Goal: Information Seeking & Learning: Learn about a topic

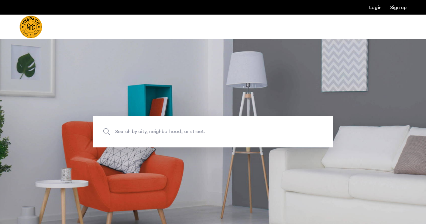
click at [129, 133] on span "Search by city, neighborhood, or street." at bounding box center [199, 131] width 168 height 8
click at [129, 133] on input "Search by city, neighborhood, or street." at bounding box center [213, 132] width 240 height 32
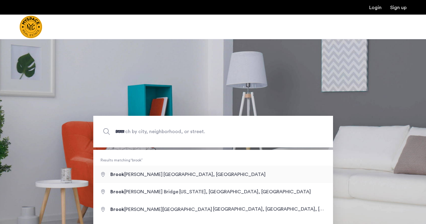
type input "**********"
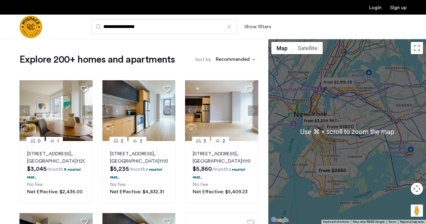
click at [358, 150] on div at bounding box center [347, 131] width 158 height 185
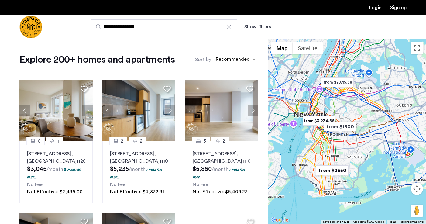
scroll to position [8, 0]
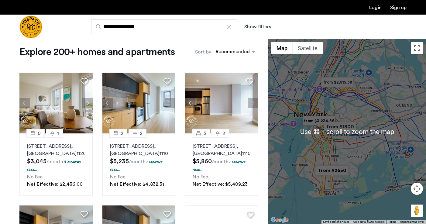
click at [330, 134] on div at bounding box center [347, 131] width 158 height 185
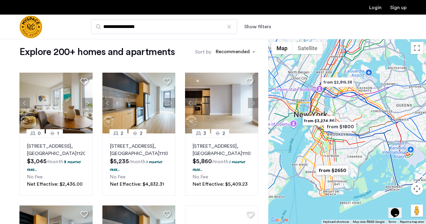
click at [409, 51] on div at bounding box center [347, 131] width 158 height 185
click at [416, 51] on button "Toggle fullscreen view" at bounding box center [417, 48] width 12 height 12
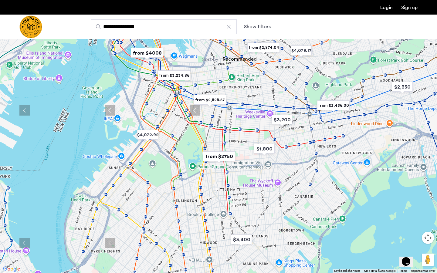
drag, startPoint x: 215, startPoint y: 142, endPoint x: 210, endPoint y: 119, distance: 23.6
click at [210, 119] on div at bounding box center [218, 136] width 437 height 273
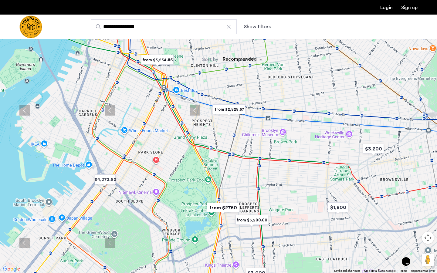
drag, startPoint x: 175, startPoint y: 105, endPoint x: 173, endPoint y: 162, distance: 56.8
click at [173, 162] on div at bounding box center [218, 136] width 437 height 273
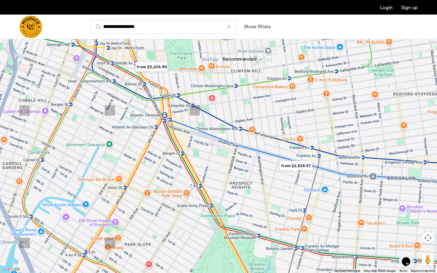
drag, startPoint x: 179, startPoint y: 105, endPoint x: 215, endPoint y: 175, distance: 78.4
click at [215, 175] on div at bounding box center [218, 136] width 437 height 273
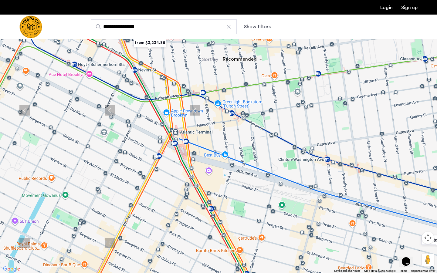
click at [147, 50] on div at bounding box center [218, 136] width 437 height 273
click at [149, 45] on img "from $3,234.86" at bounding box center [149, 43] width 37 height 14
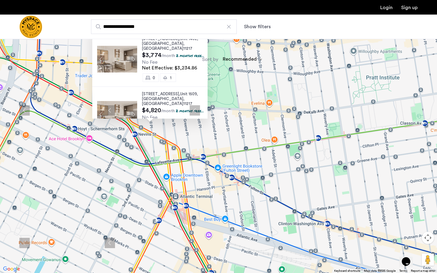
click at [117, 56] on img at bounding box center [117, 59] width 40 height 27
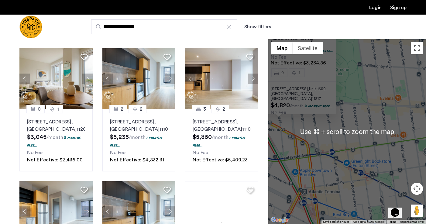
scroll to position [36, 0]
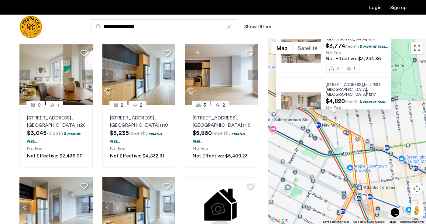
drag, startPoint x: 322, startPoint y: 145, endPoint x: 380, endPoint y: 139, distance: 58.7
click at [381, 139] on div "20 Rockwell Place, Unit 1402, Brooklyn , NY 11217 $3,774 /month 2 months free..…" at bounding box center [347, 131] width 158 height 185
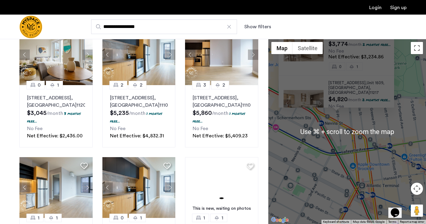
scroll to position [64, 0]
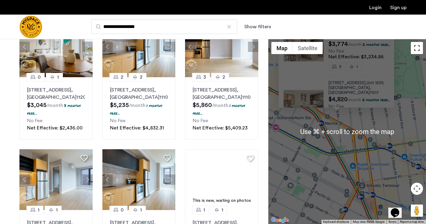
click at [420, 50] on button "Toggle fullscreen view" at bounding box center [417, 48] width 12 height 12
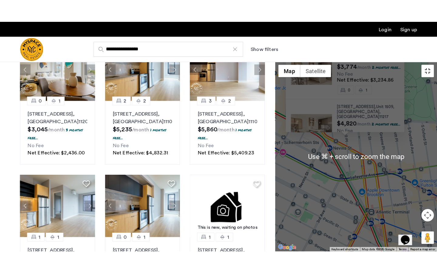
scroll to position [0, 0]
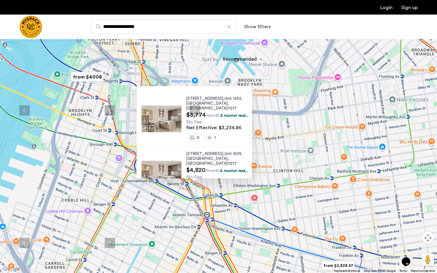
drag, startPoint x: 114, startPoint y: 125, endPoint x: 99, endPoint y: 158, distance: 36.1
click at [100, 160] on div "20 Rockwell Place, Unit 1402, Brooklyn , NY 11217 $3,774 /month 2 months free..…" at bounding box center [218, 136] width 437 height 273
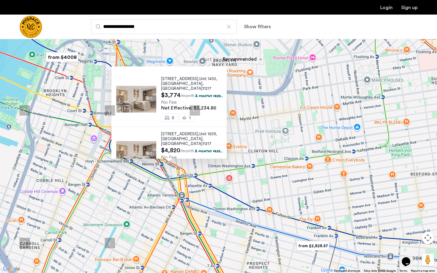
drag, startPoint x: 154, startPoint y: 232, endPoint x: 128, endPoint y: 209, distance: 34.5
click at [128, 209] on div "20 Rockwell Place, Unit 1402, Brooklyn , NY 11217 $3,774 /month 2 months free..…" at bounding box center [218, 136] width 437 height 273
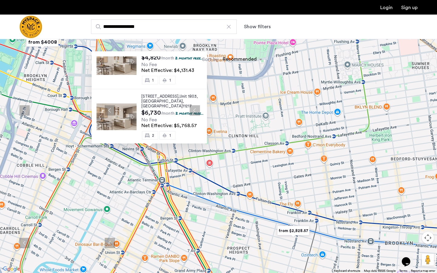
scroll to position [117, 0]
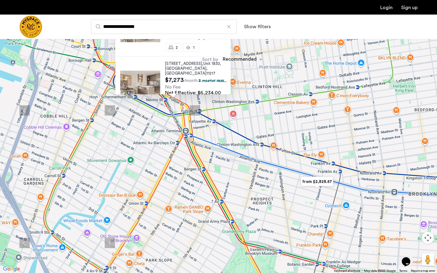
drag, startPoint x: 188, startPoint y: 189, endPoint x: 212, endPoint y: 139, distance: 55.6
click at [212, 139] on div "20 Rockwell Place, Unit 1402, Brooklyn , NY 11217 $3,774 /month 2 months free..…" at bounding box center [218, 136] width 437 height 273
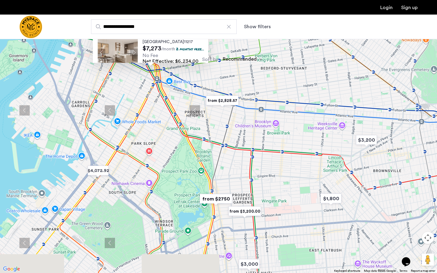
drag, startPoint x: 194, startPoint y: 209, endPoint x: 153, endPoint y: 137, distance: 83.4
click at [153, 137] on div "20 Rockwell Place, Unit 1402, Brooklyn , NY 11217 $3,774 /month 2 months free..…" at bounding box center [218, 136] width 437 height 273
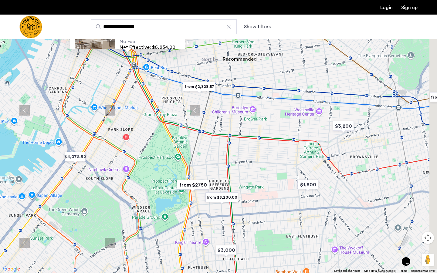
drag, startPoint x: 227, startPoint y: 221, endPoint x: 204, endPoint y: 213, distance: 23.6
click at [204, 213] on div "20 Rockwell Place, Unit 1402, Brooklyn , NY 11217 $3,774 /month 2 months free..…" at bounding box center [218, 136] width 437 height 273
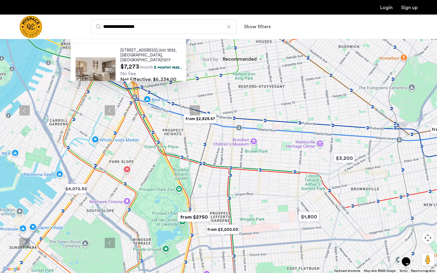
drag, startPoint x: 113, startPoint y: 184, endPoint x: 93, endPoint y: 225, distance: 45.7
click at [93, 224] on div "20 Rockwell Place, Unit 1402, Brooklyn , NY 11217 $3,774 /month 2 months free..…" at bounding box center [218, 136] width 437 height 273
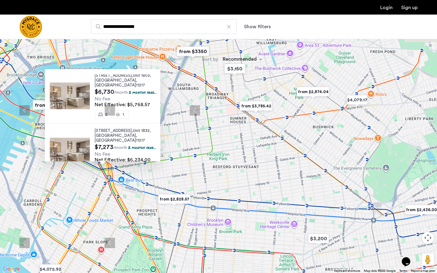
drag, startPoint x: 176, startPoint y: 157, endPoint x: 168, endPoint y: 266, distance: 108.7
click at [168, 224] on div "20 Rockwell Place, Unit 1402, Brooklyn , NY 11217 $3,774 /month 2 months free..…" at bounding box center [218, 136] width 437 height 273
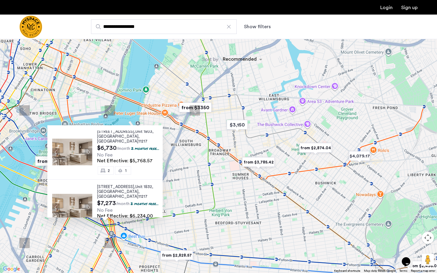
drag, startPoint x: 185, startPoint y: 186, endPoint x: 192, endPoint y: 203, distance: 18.6
click at [192, 203] on div "20 Rockwell Place, Unit 1402, Brooklyn , NY 11217 $3,774 /month 2 months free..…" at bounding box center [218, 136] width 437 height 273
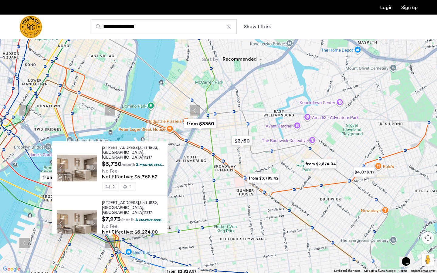
drag, startPoint x: 191, startPoint y: 163, endPoint x: 205, endPoint y: 198, distance: 37.5
click at [205, 198] on div "20 Rockwell Place, Unit 1402, Brooklyn , NY 11217 $3,774 /month 2 months free..…" at bounding box center [218, 136] width 437 height 273
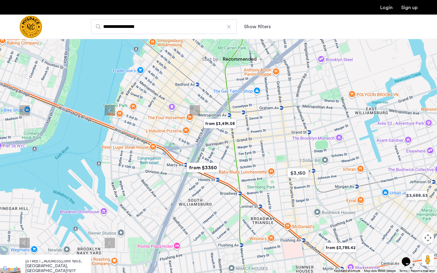
click at [212, 167] on img "from $3350" at bounding box center [202, 168] width 37 height 14
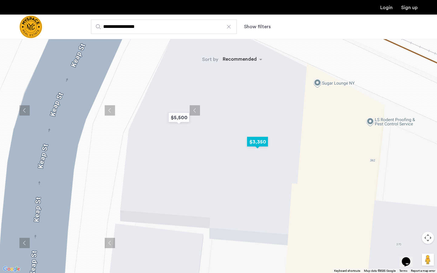
click at [257, 145] on img "$3,350" at bounding box center [258, 142] width 26 height 14
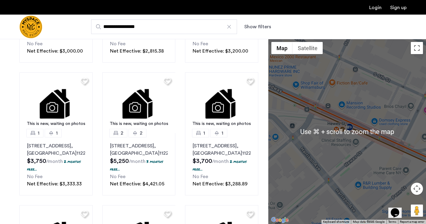
scroll to position [299, 0]
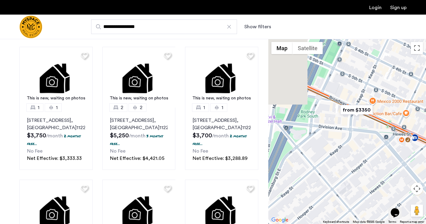
drag, startPoint x: 301, startPoint y: 166, endPoint x: 391, endPoint y: 149, distance: 90.9
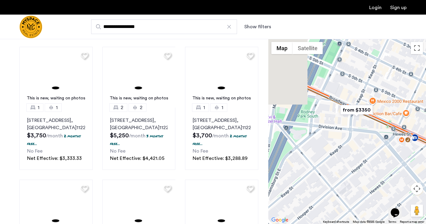
click at [391, 149] on div at bounding box center [347, 131] width 158 height 185
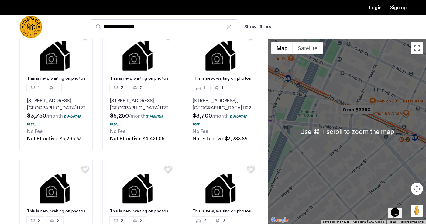
scroll to position [284, 0]
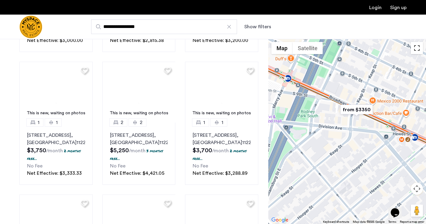
click at [417, 53] on button "Toggle fullscreen view" at bounding box center [417, 48] width 12 height 12
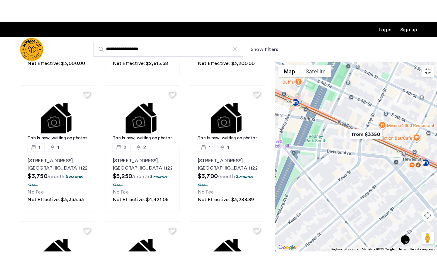
scroll to position [0, 0]
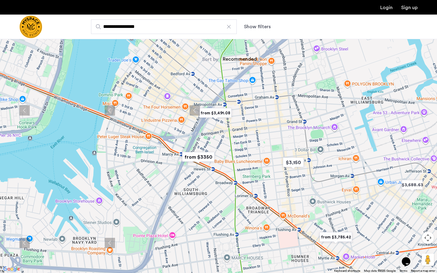
drag, startPoint x: 207, startPoint y: 201, endPoint x: 174, endPoint y: 146, distance: 63.8
click at [174, 146] on div at bounding box center [218, 136] width 437 height 273
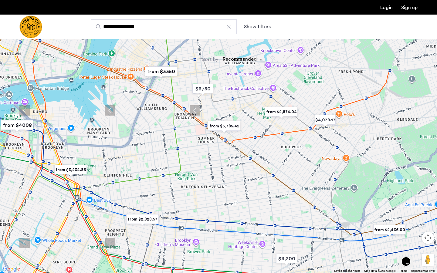
drag, startPoint x: 193, startPoint y: 197, endPoint x: 171, endPoint y: 160, distance: 43.2
click at [189, 169] on div at bounding box center [218, 136] width 437 height 273
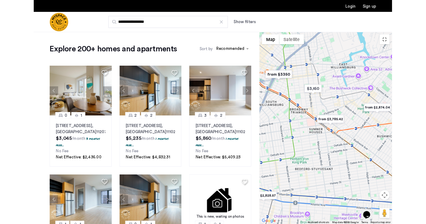
scroll to position [284, 0]
